Goal: Task Accomplishment & Management: Manage account settings

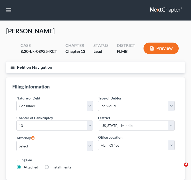
select select "1"
select select "0"
select select "3"
select select "15"
select select "9"
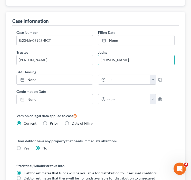
scroll to position [176, 0]
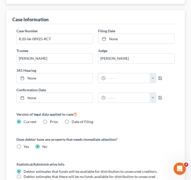
click at [71, 121] on label "Date of Filing" at bounding box center [82, 121] width 22 height 5
click at [74, 121] on input "Date of Filing" at bounding box center [75, 120] width 3 height 3
radio input "true"
radio input "false"
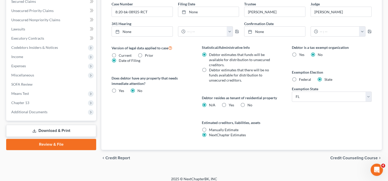
scroll to position [171, 0]
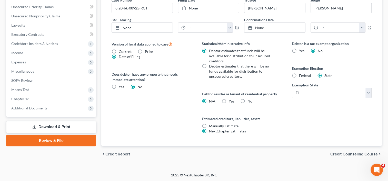
click at [47, 107] on span "Additional Documents" at bounding box center [51, 108] width 89 height 9
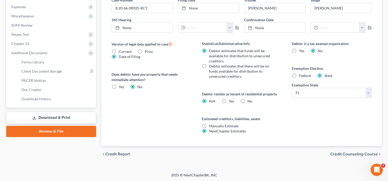
scroll to position [116, 0]
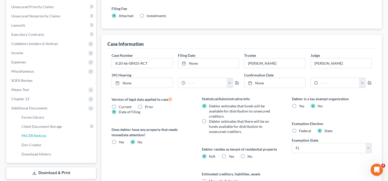
click at [45, 135] on link "PACER Notices" at bounding box center [56, 135] width 79 height 9
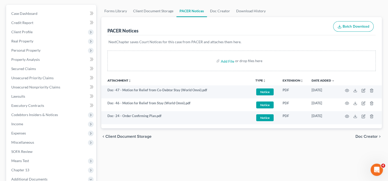
scroll to position [48, 0]
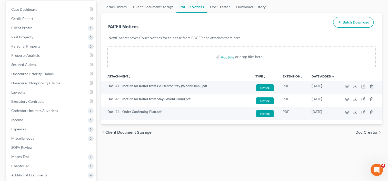
click at [190, 86] on icon "button" at bounding box center [363, 87] width 4 height 4
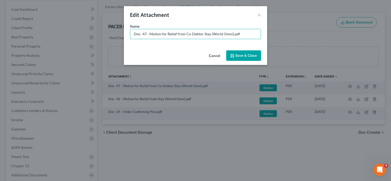
click at [142, 36] on input "Doc- 47 - Motion for Relief from Co-Debtor Stay (World Omni).pdf" at bounding box center [195, 34] width 131 height 10
type input "Document 47 - Motion for Relief from Co-Debtor Stay (World Omni)"
click at [190, 56] on span "Save & Close" at bounding box center [247, 56] width 22 height 4
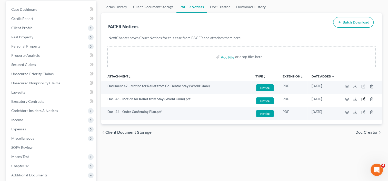
click at [190, 98] on icon "button" at bounding box center [363, 99] width 4 height 4
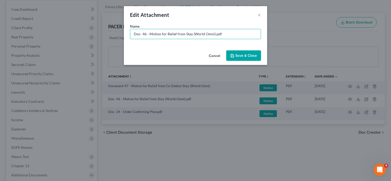
click at [142, 34] on input "Doc- 46 - Motion for Relief from Stay (World Omni).pdf" at bounding box center [195, 34] width 131 height 10
type input "Document 46 - Motion for Relief from Stay (World Omni)"
click at [190, 57] on icon "button" at bounding box center [232, 55] width 3 height 3
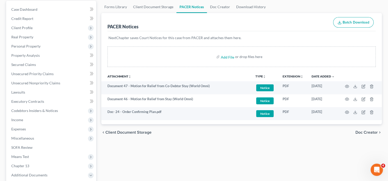
click at [190, 113] on td at bounding box center [359, 113] width 43 height 13
click at [190, 113] on icon "button" at bounding box center [363, 112] width 2 height 2
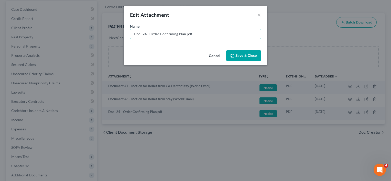
click at [145, 37] on input "Doc- 24 - Order Confirming Plan.pdf" at bounding box center [195, 34] width 131 height 10
click at [141, 34] on input "Doc- 24 - Order Confirming Plan.pdf" at bounding box center [195, 34] width 131 height 10
click at [152, 35] on input "Document 24 - Order Confirming Plan" at bounding box center [195, 34] width 131 height 10
type input "Document 24 - Order Confirming Plan"
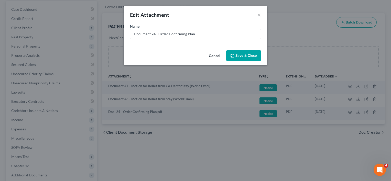
click at [190, 53] on button "Save & Close" at bounding box center [243, 55] width 35 height 11
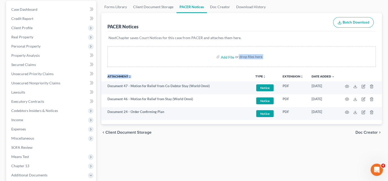
drag, startPoint x: 238, startPoint y: 53, endPoint x: 240, endPoint y: 84, distance: 31.6
click at [190, 84] on div "Add File or drop files here Attachment unfold_more expand_more expand_less TYPE…" at bounding box center [241, 84] width 280 height 74
click at [190, 136] on div "chevron_left Client Document Storage Doc Creator chevron_right" at bounding box center [241, 132] width 280 height 16
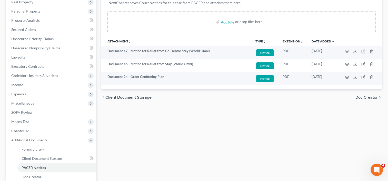
scroll to position [78, 0]
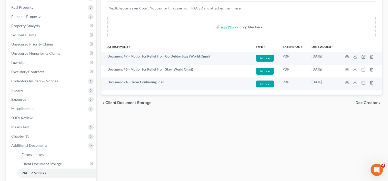
click at [129, 47] on icon "unfold_more" at bounding box center [129, 47] width 3 height 3
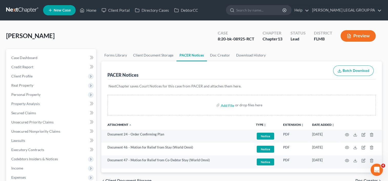
click at [24, 8] on link at bounding box center [22, 10] width 33 height 9
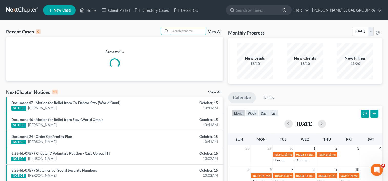
click at [190, 31] on input "search" at bounding box center [188, 30] width 36 height 7
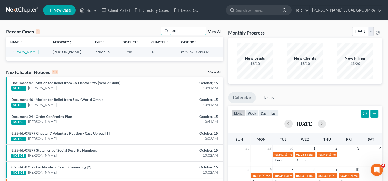
type input "loll"
click at [23, 53] on link "Lollar, Deborah" at bounding box center [24, 52] width 28 height 4
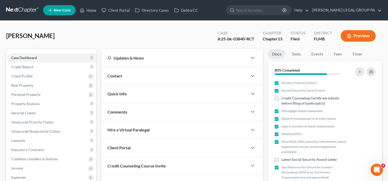
scroll to position [78, 0]
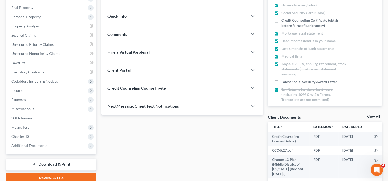
click at [38, 146] on span "Additional Documents" at bounding box center [29, 146] width 36 height 4
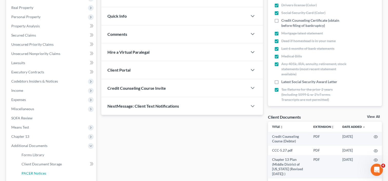
click at [34, 172] on span "PACER Notices" at bounding box center [34, 173] width 25 height 4
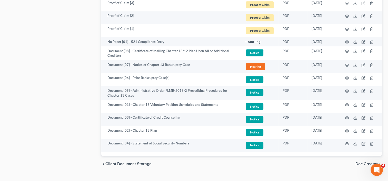
scroll to position [475, 0]
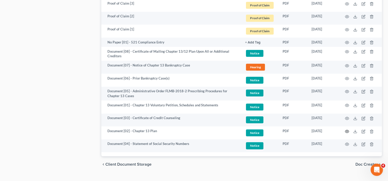
click at [347, 130] on icon "button" at bounding box center [347, 132] width 4 height 4
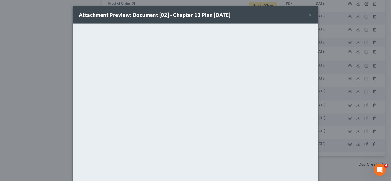
click at [309, 15] on button "×" at bounding box center [311, 15] width 4 height 6
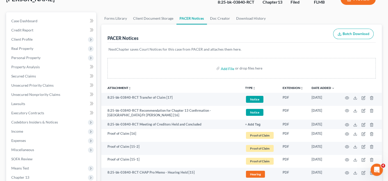
scroll to position [0, 0]
